Goal: Find specific page/section: Find specific page/section

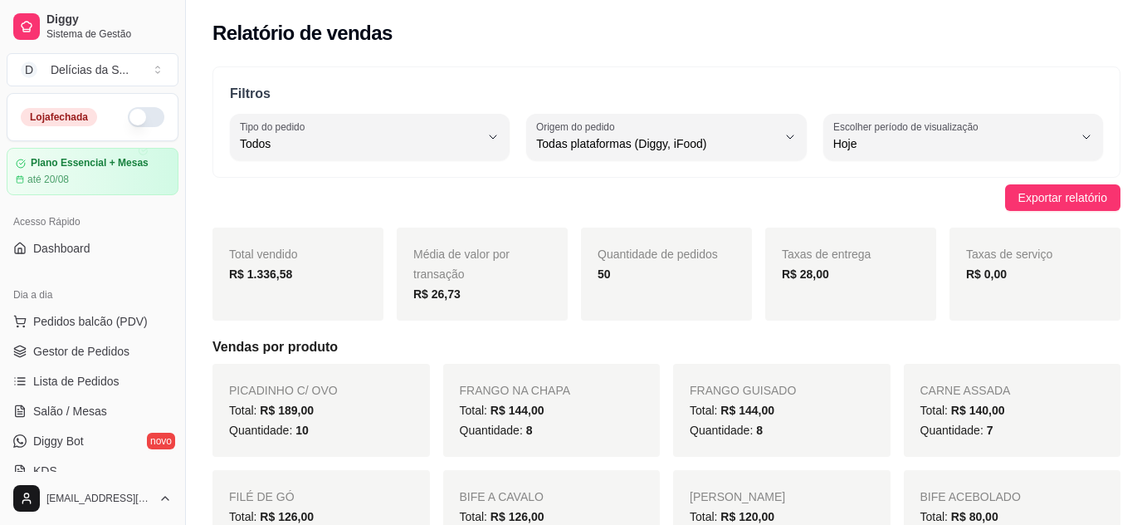
select select "ALL"
select select "0"
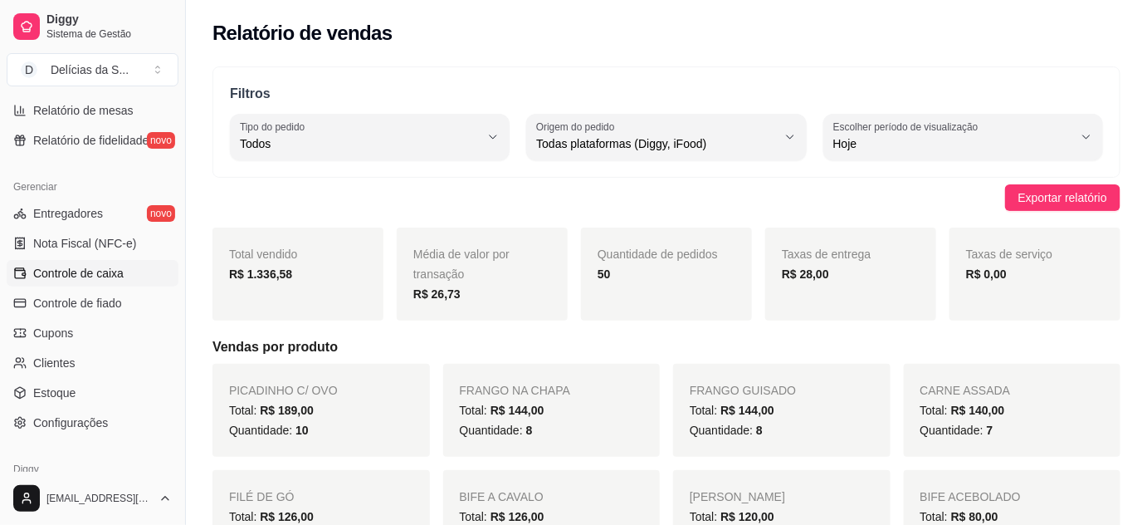
scroll to position [603, 0]
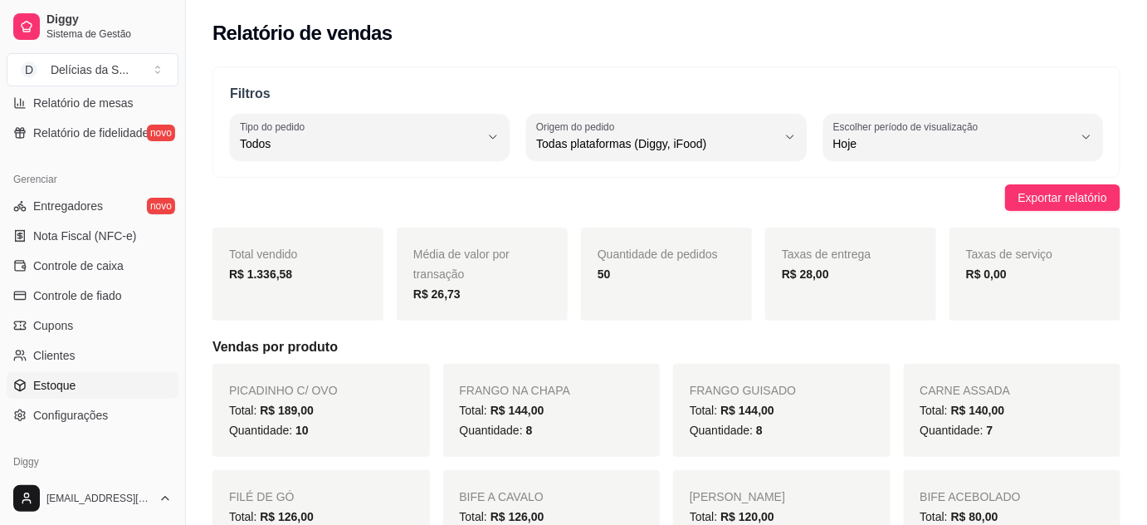
click at [42, 384] on span "Estoque" at bounding box center [54, 385] width 42 height 17
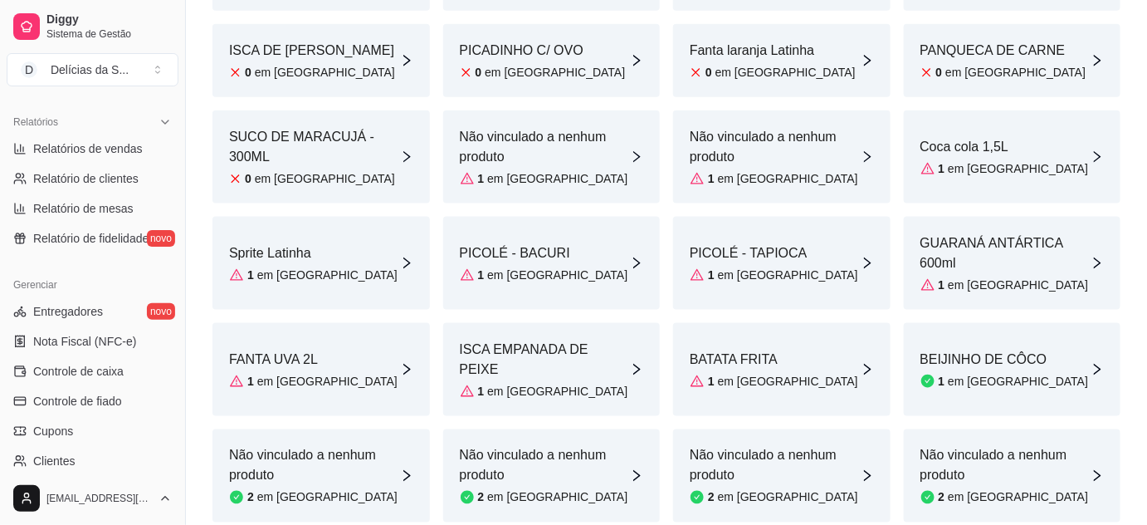
scroll to position [452, 0]
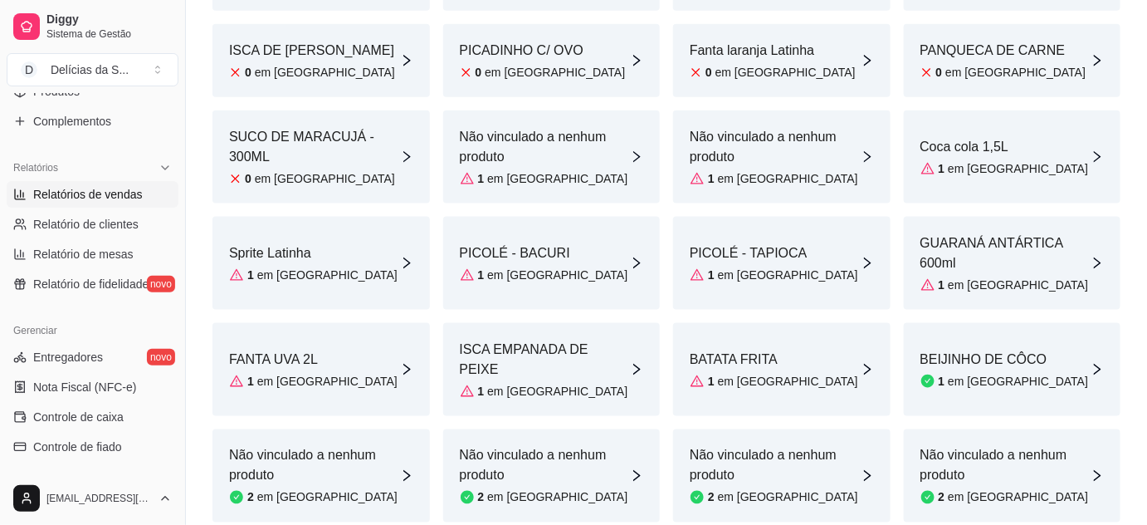
click at [84, 197] on span "Relatórios de vendas" at bounding box center [88, 194] width 110 height 17
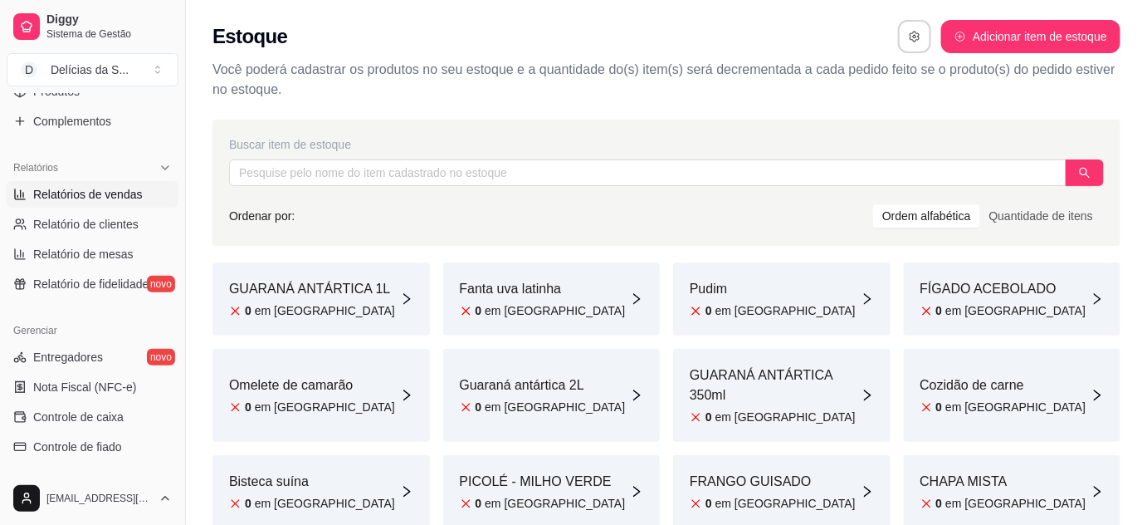
select select "ALL"
select select "0"
